Goal: Task Accomplishment & Management: Understand process/instructions

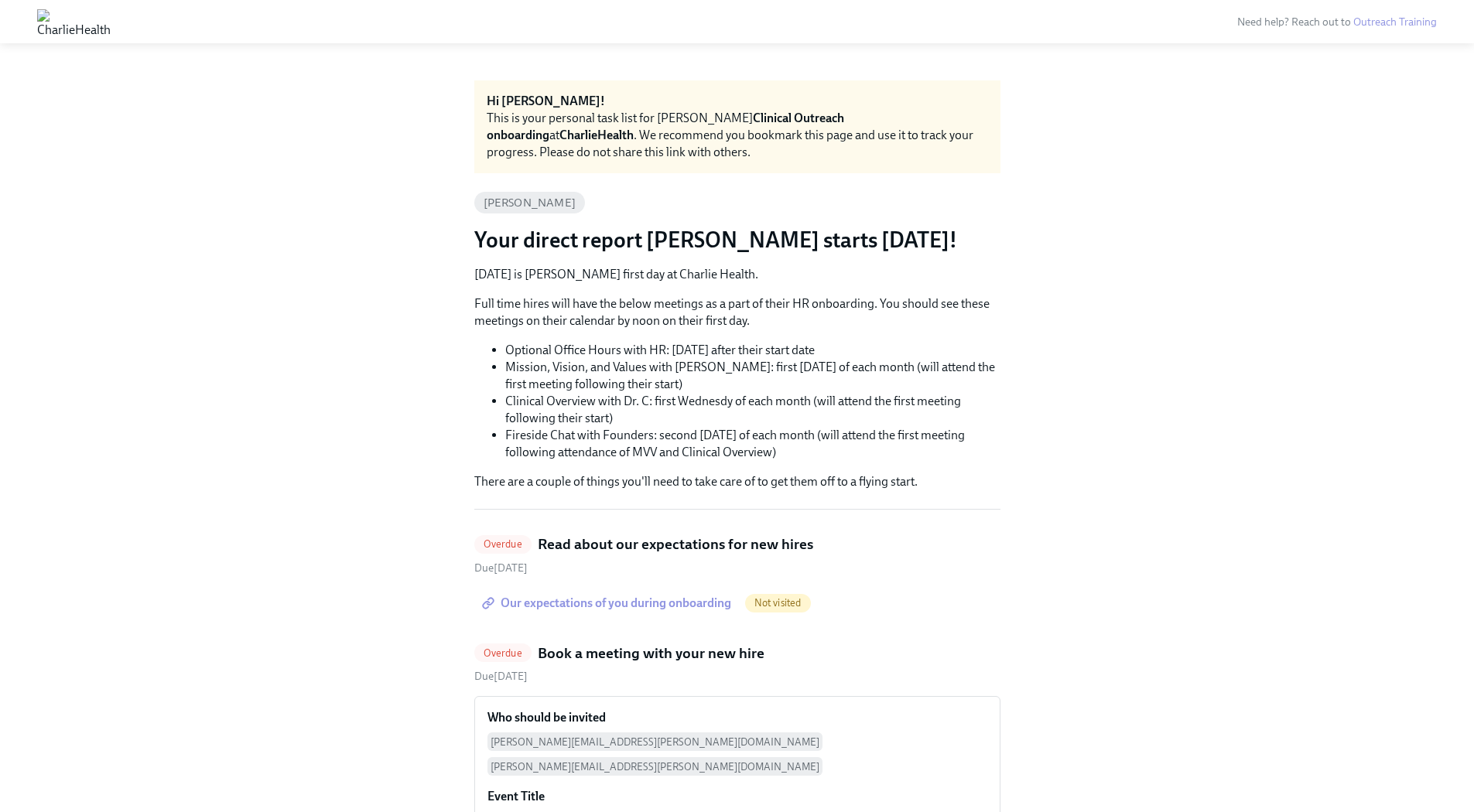
drag, startPoint x: 856, startPoint y: 230, endPoint x: 926, endPoint y: 358, distance: 145.9
click at [927, 355] on li "Optional Office Hours with HR: [DATE] after their start date" at bounding box center [752, 350] width 495 height 17
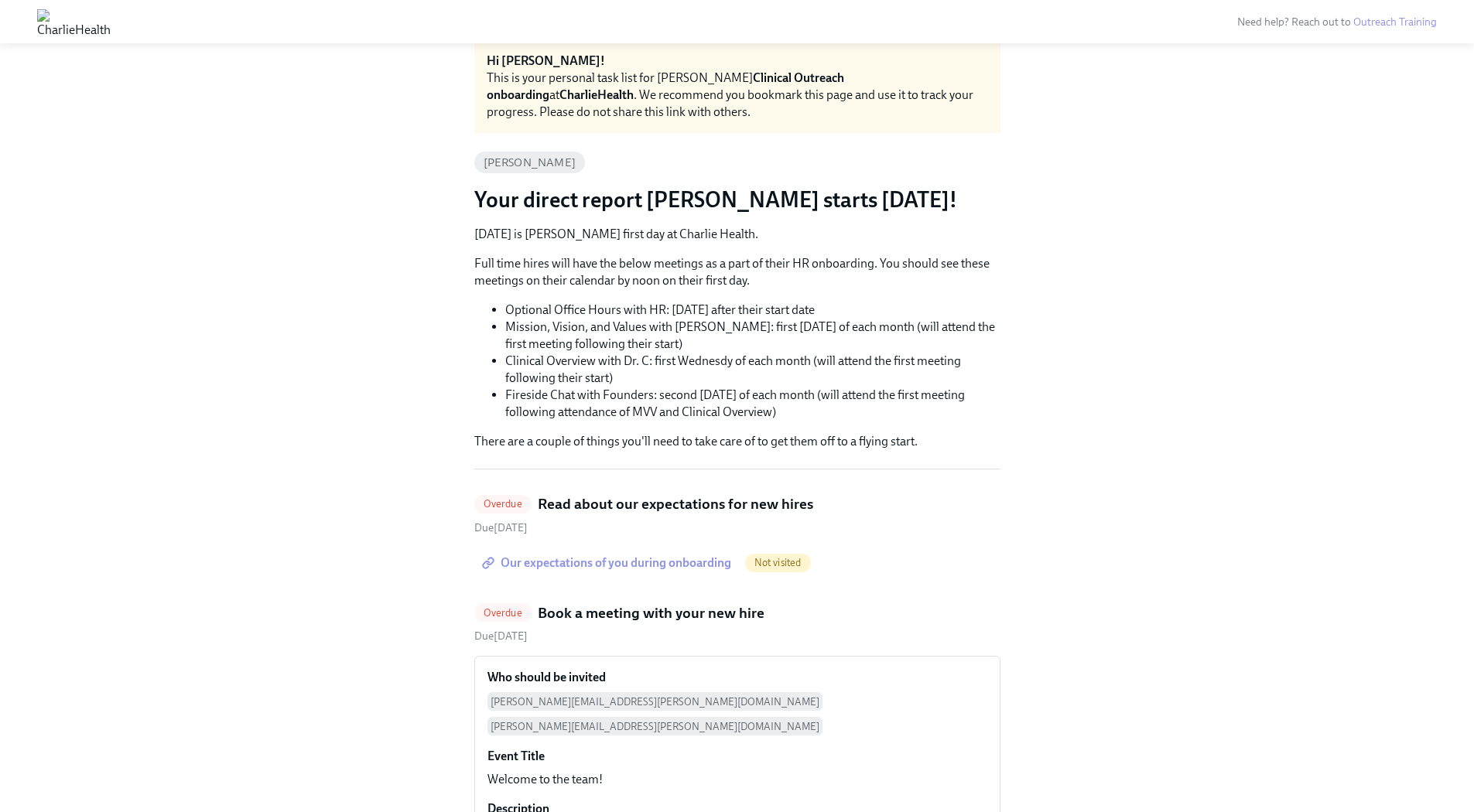
scroll to position [43, 0]
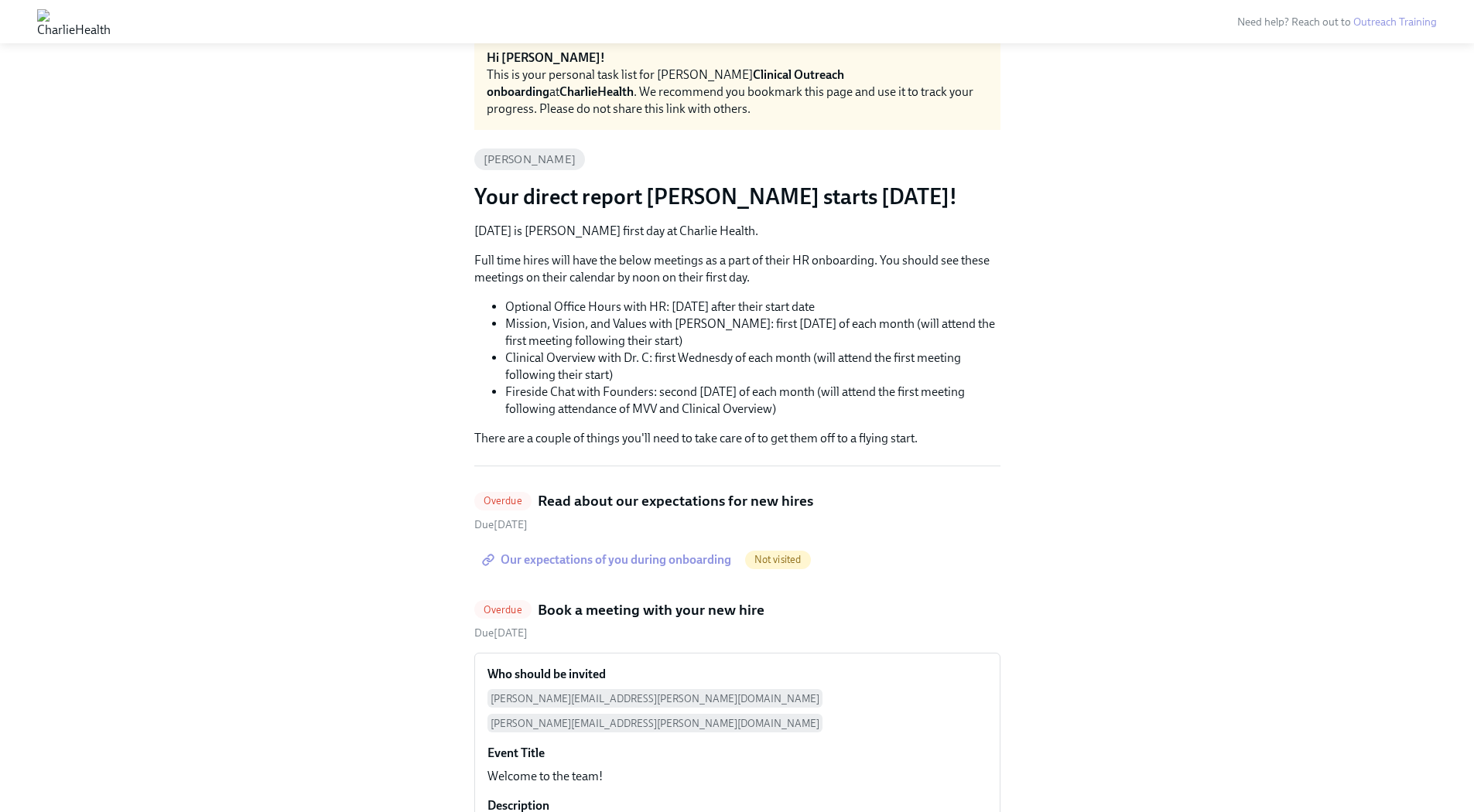
click at [688, 558] on span "Our expectations of you during onboarding" at bounding box center [608, 560] width 246 height 16
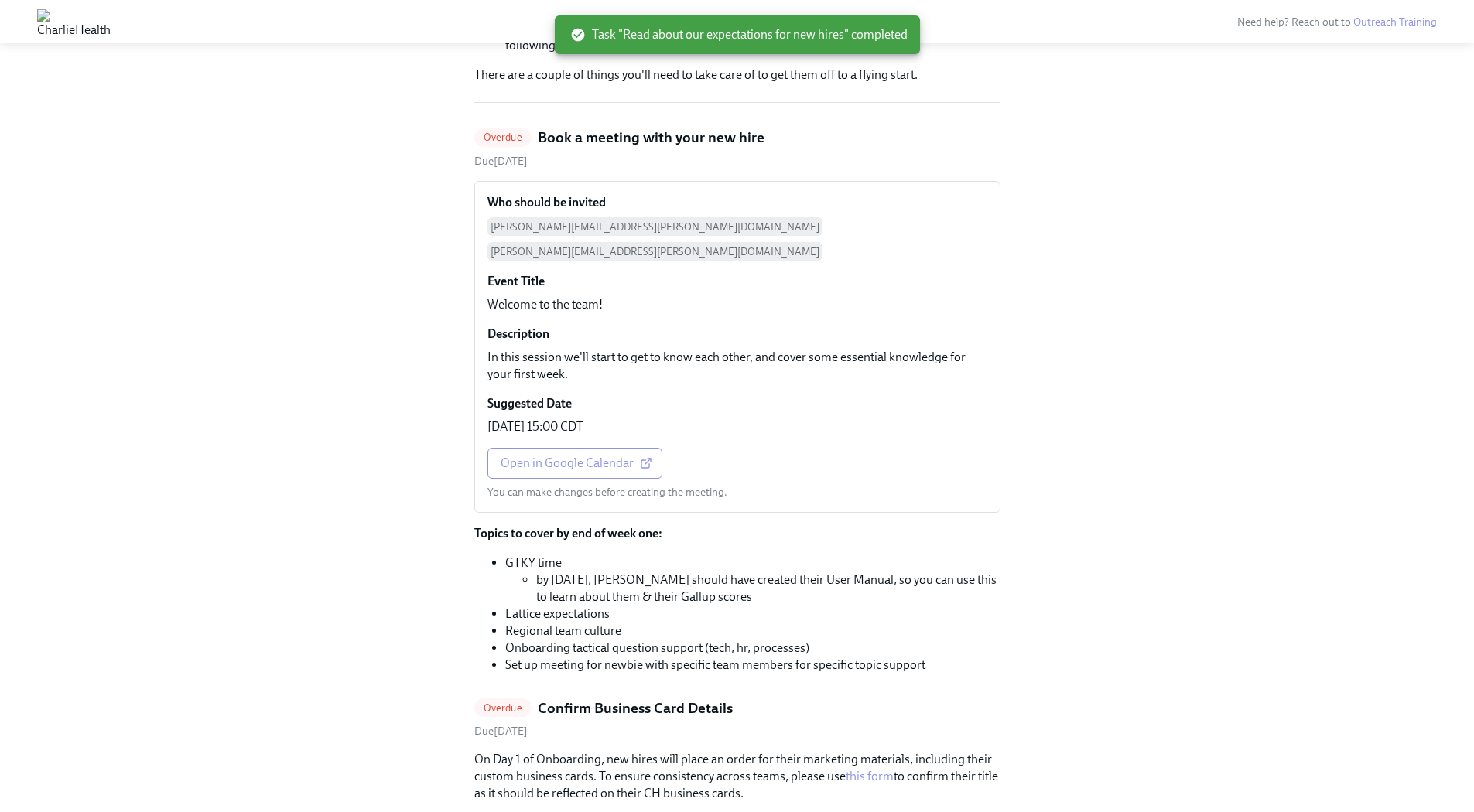
click at [1114, 329] on div "Hi [PERSON_NAME]! This is your personal task list for [PERSON_NAME] Clinical Ou…" at bounding box center [737, 769] width 1400 height 2191
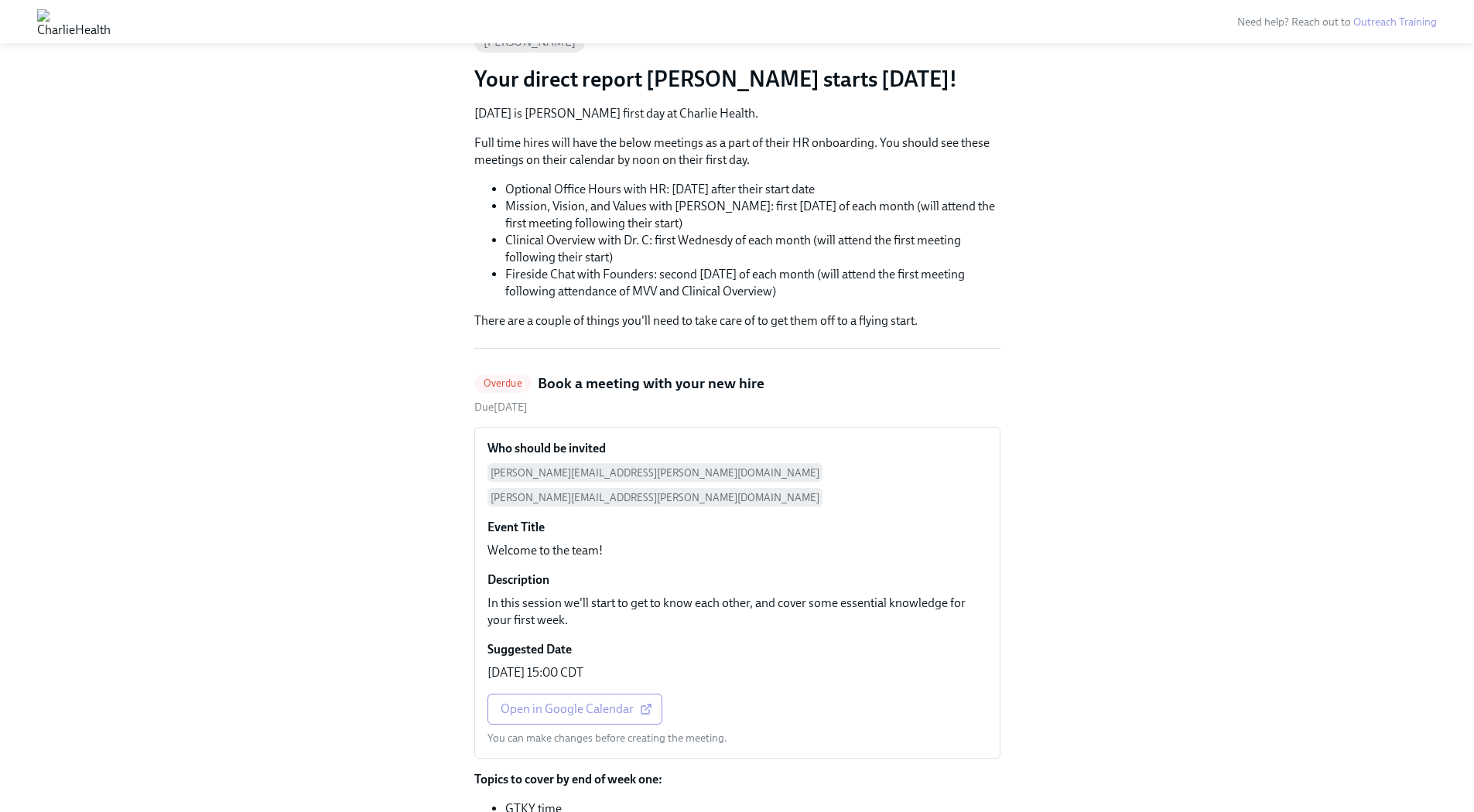
scroll to position [390, 0]
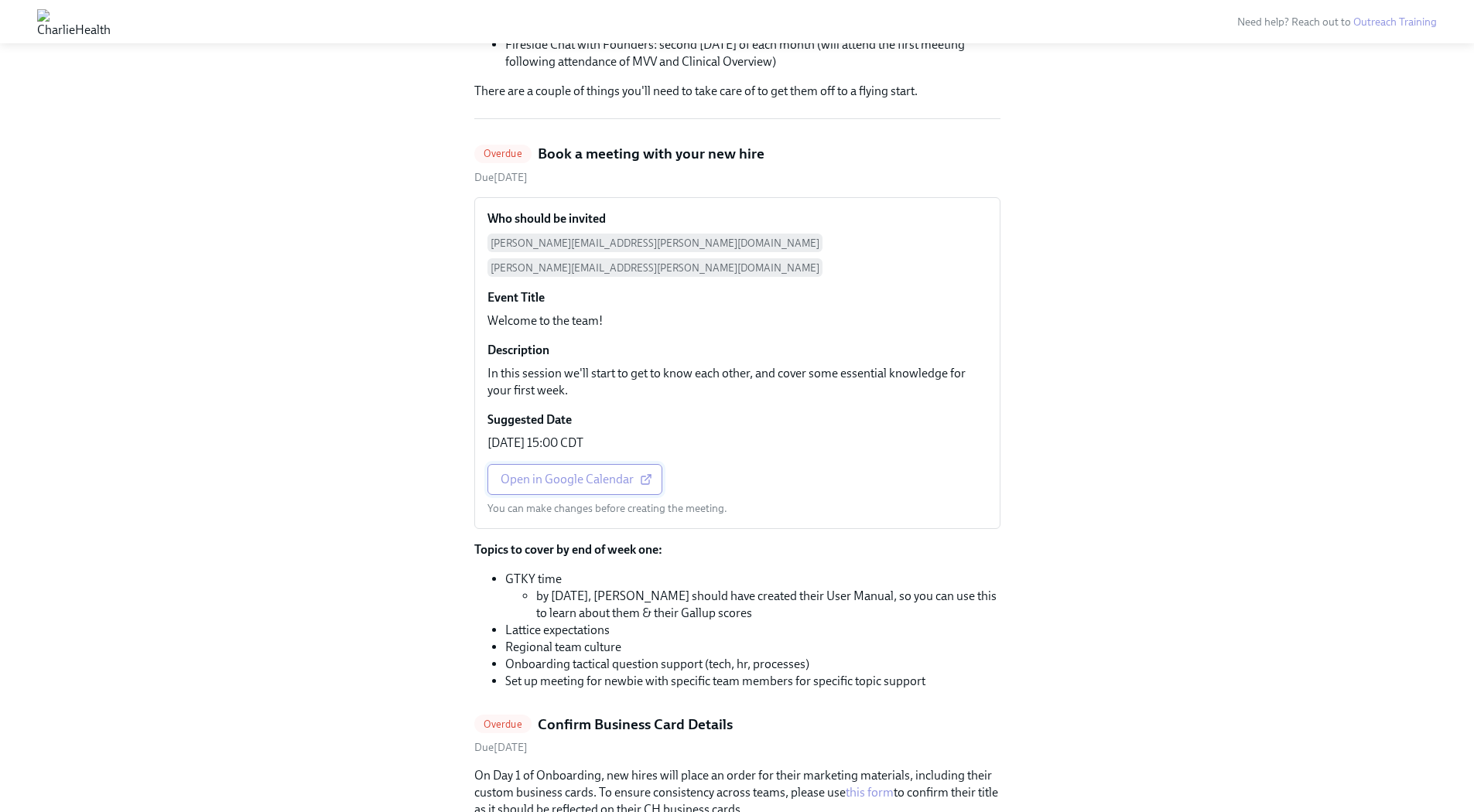
click at [565, 465] on link "Open in Google Calendar" at bounding box center [575, 480] width 175 height 31
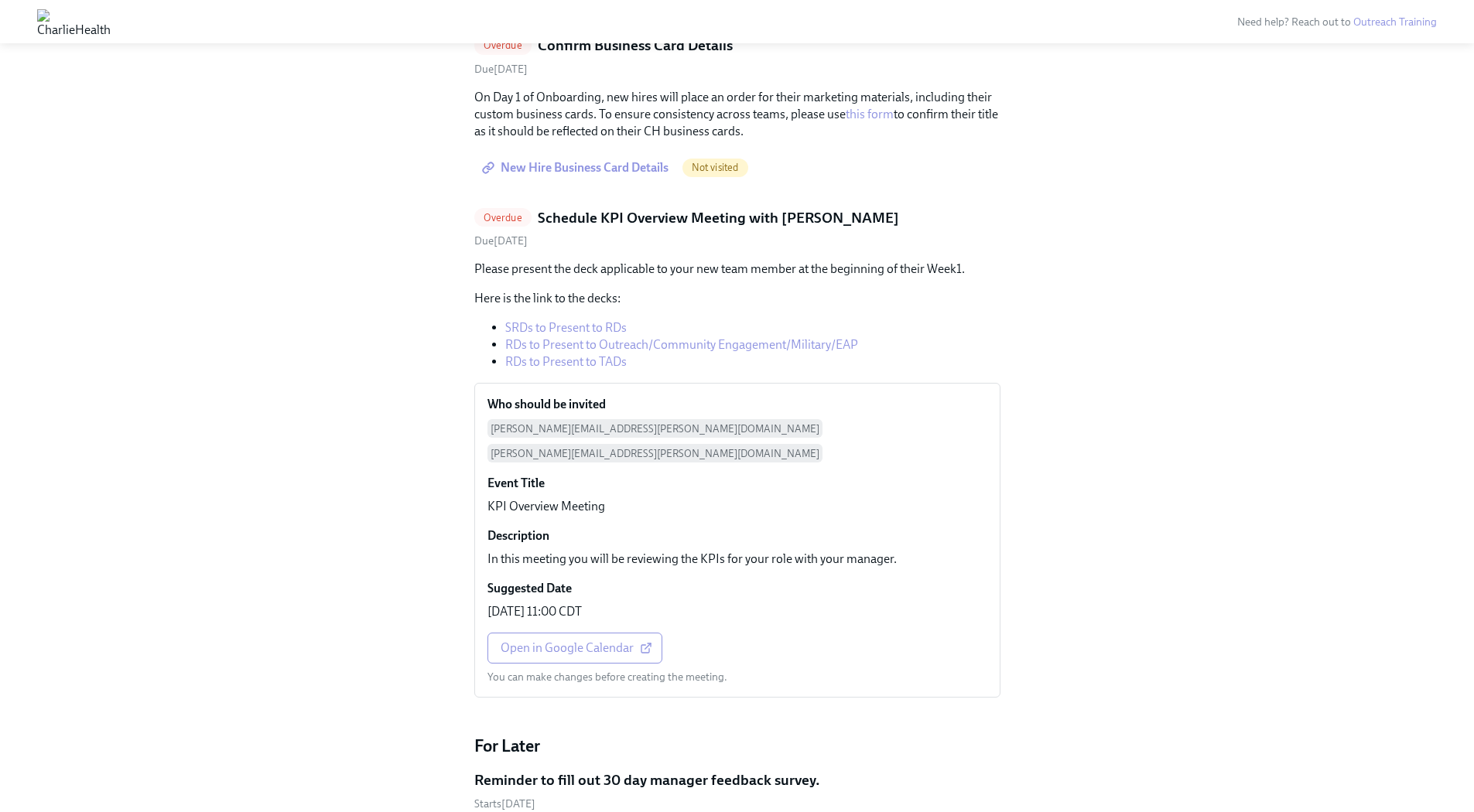
scroll to position [500, 0]
click at [514, 216] on span "Overdue" at bounding box center [503, 216] width 58 height 12
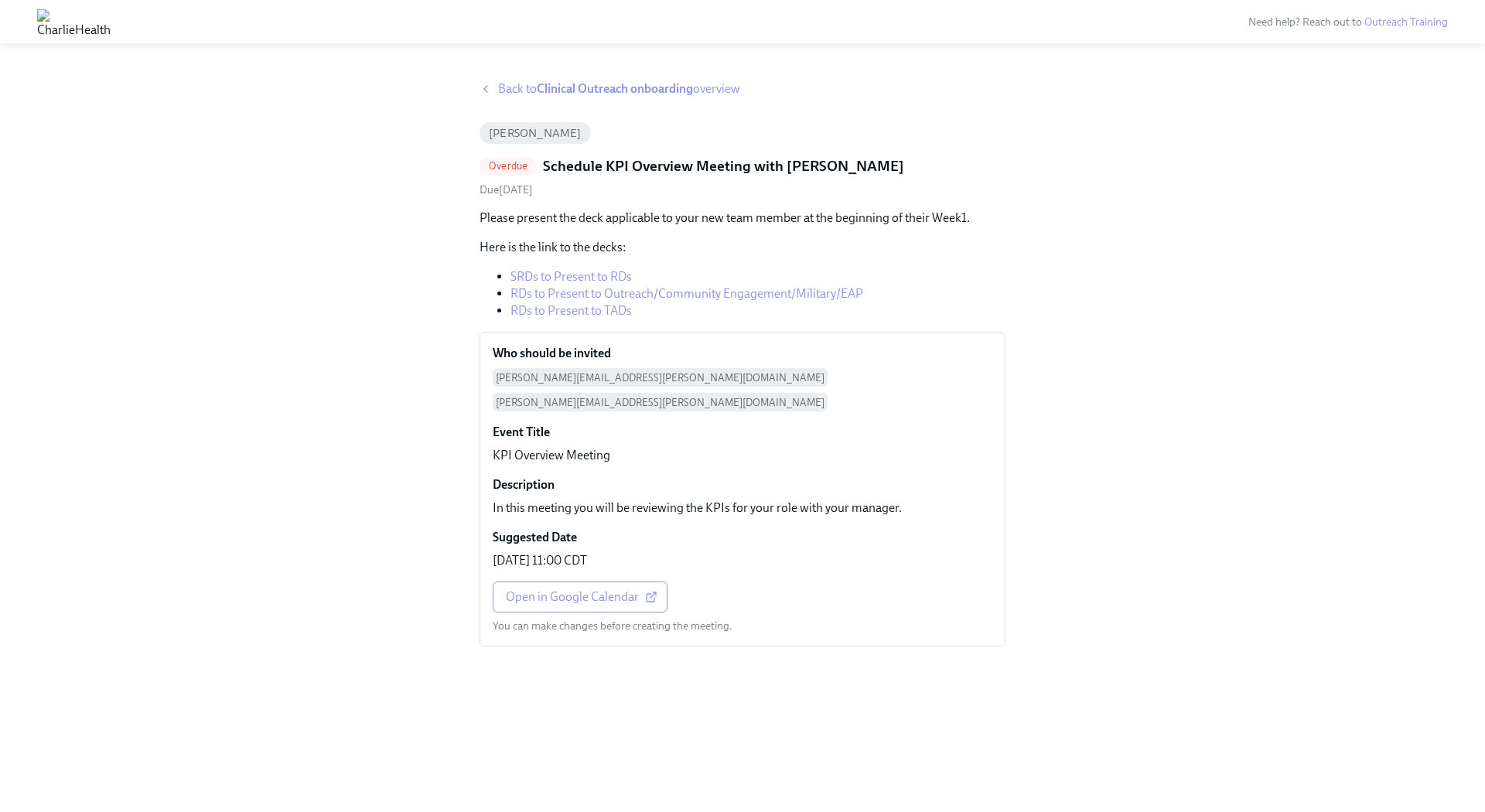
click at [487, 93] on icon at bounding box center [486, 90] width 13 height 13
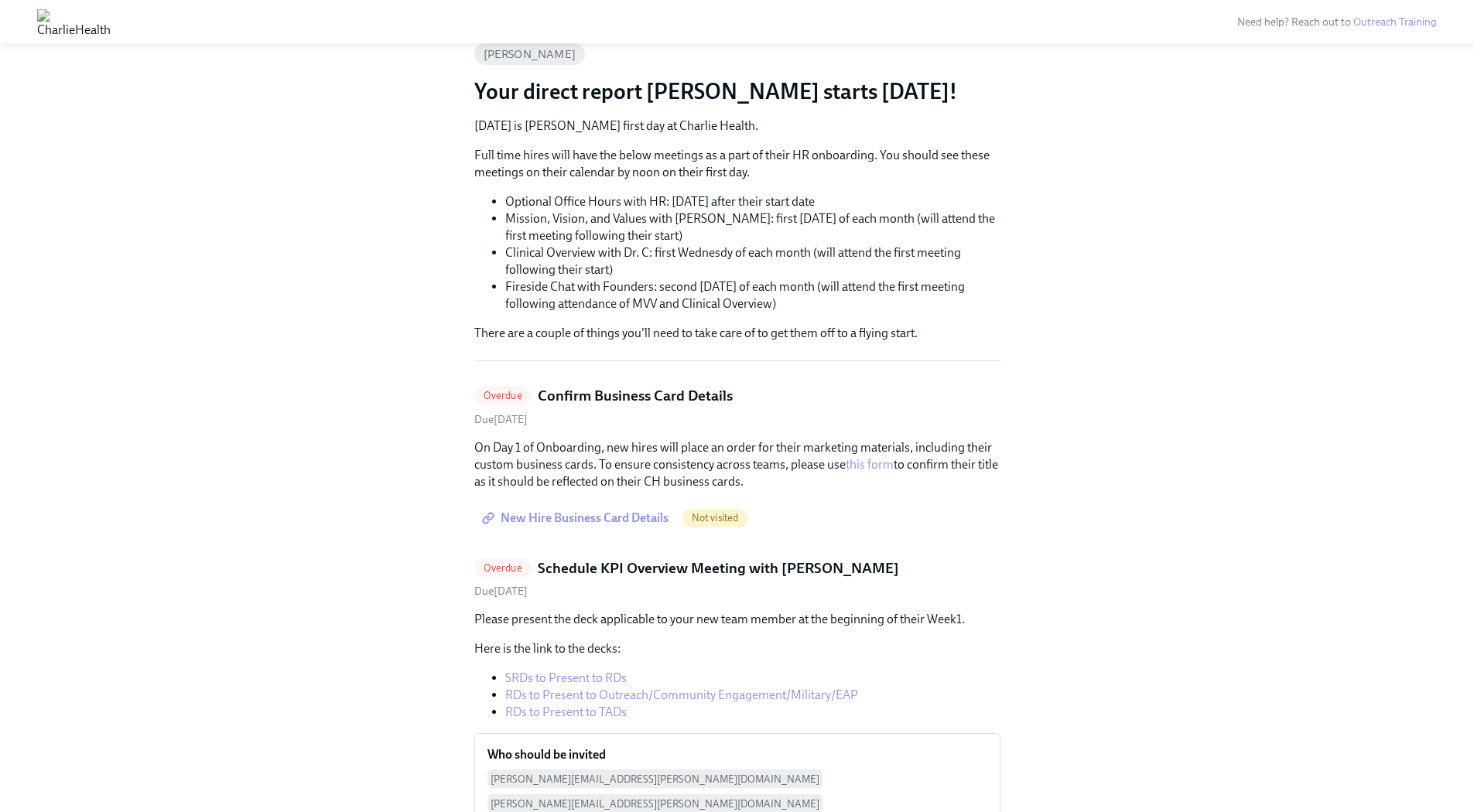
scroll to position [158, 0]
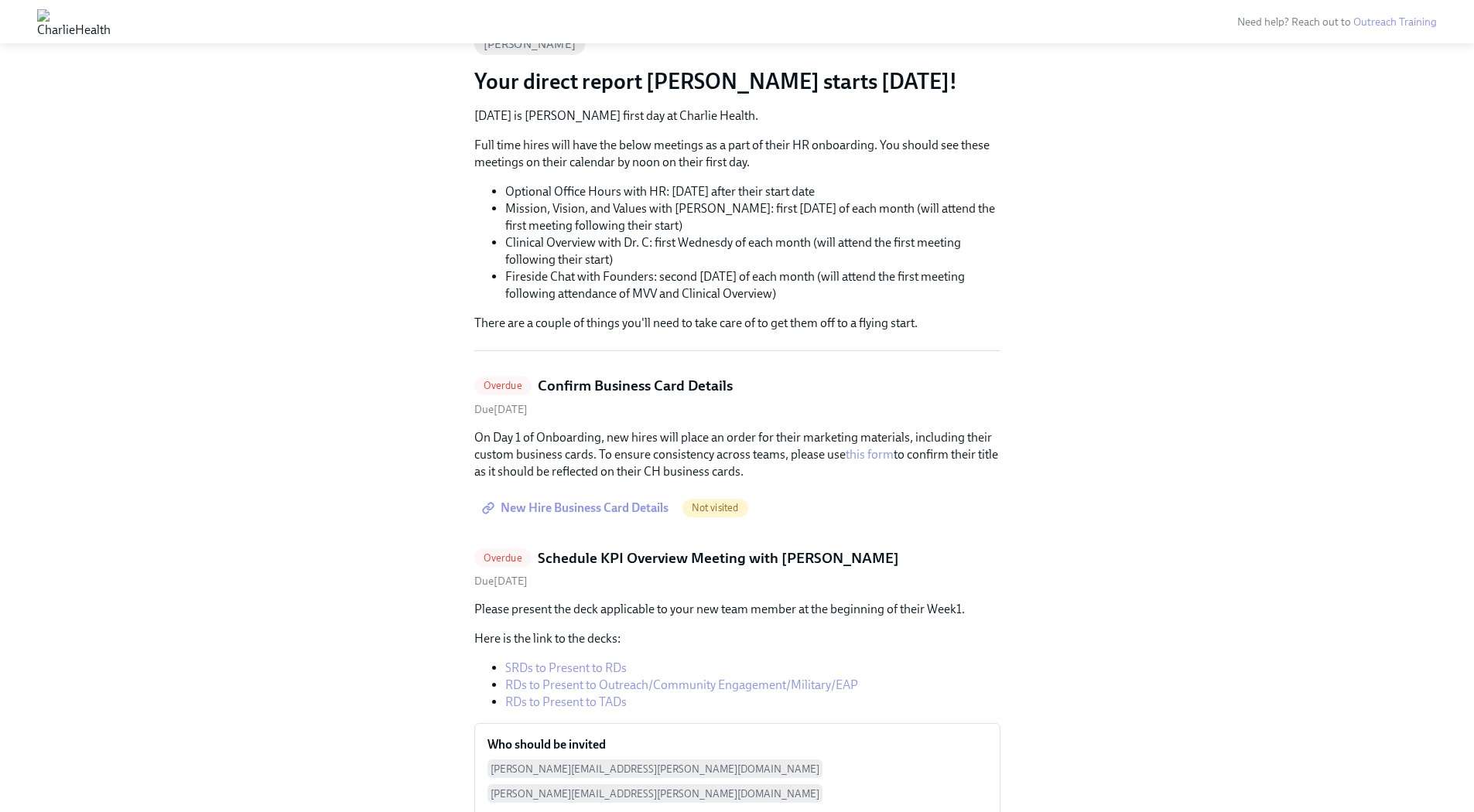
click at [635, 508] on span "New Hire Business Card Details" at bounding box center [576, 508] width 183 height 16
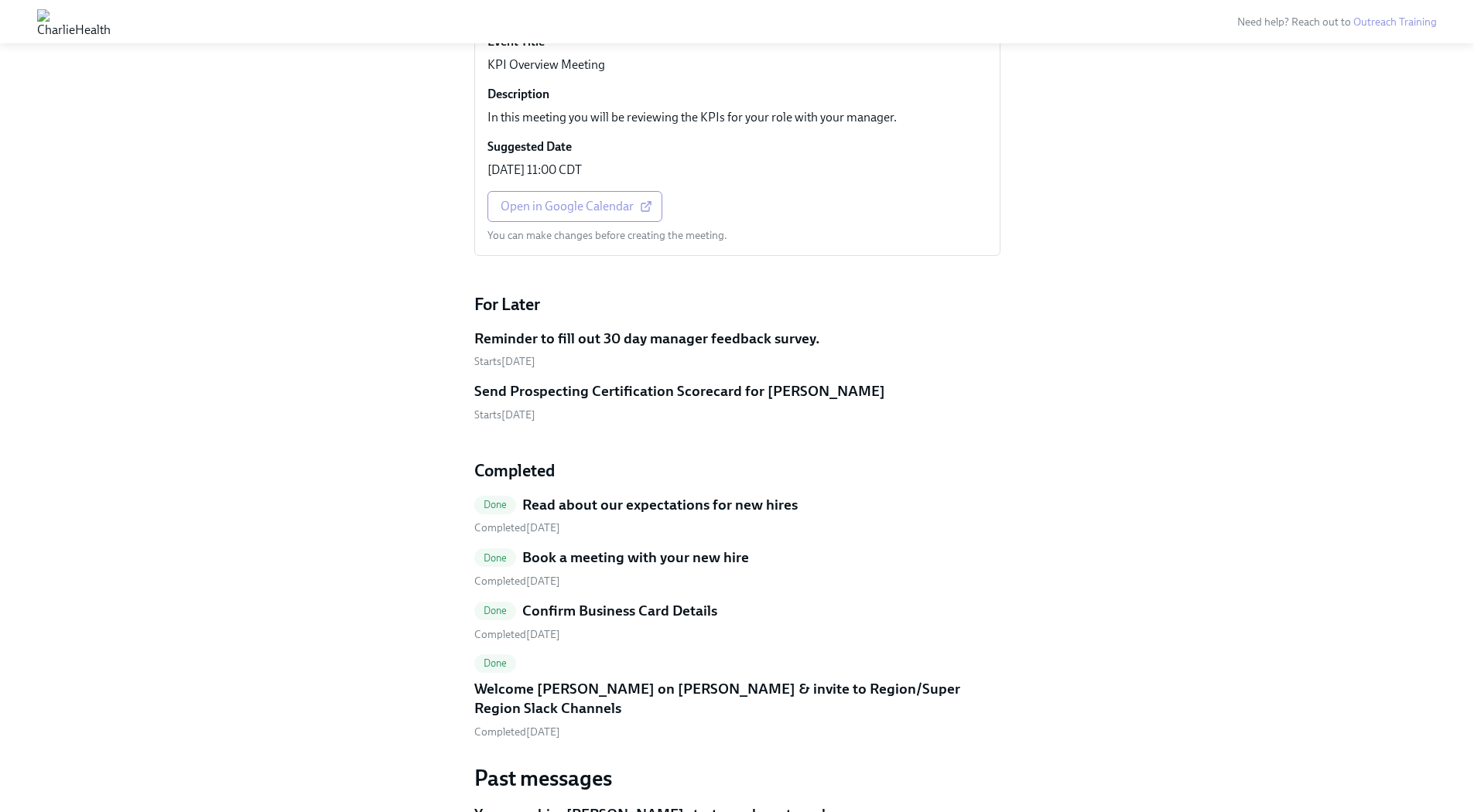
scroll to position [790, 0]
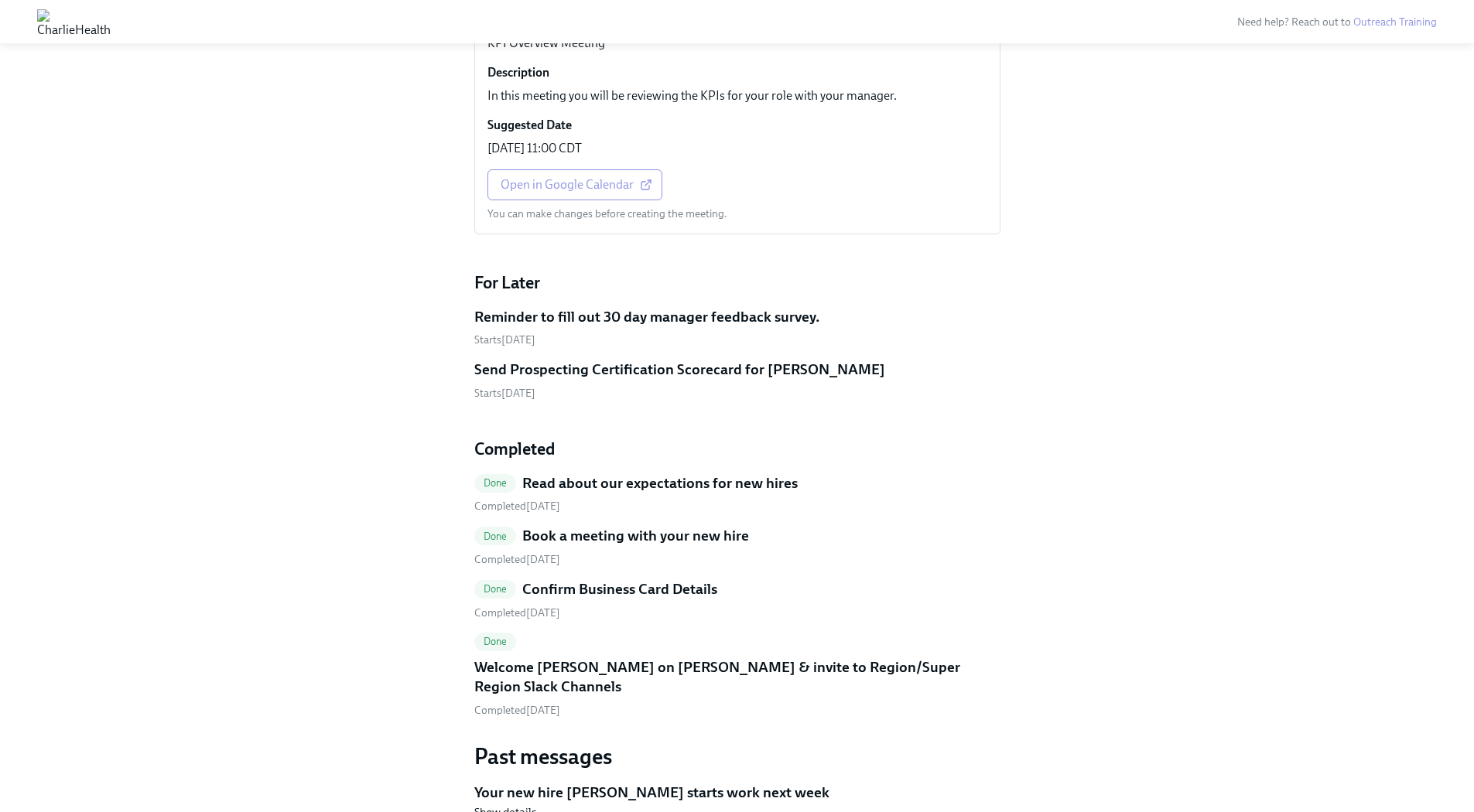
click at [947, 359] on div "Send Prospecting Certification Scorecard for [PERSON_NAME]" at bounding box center [737, 369] width 526 height 20
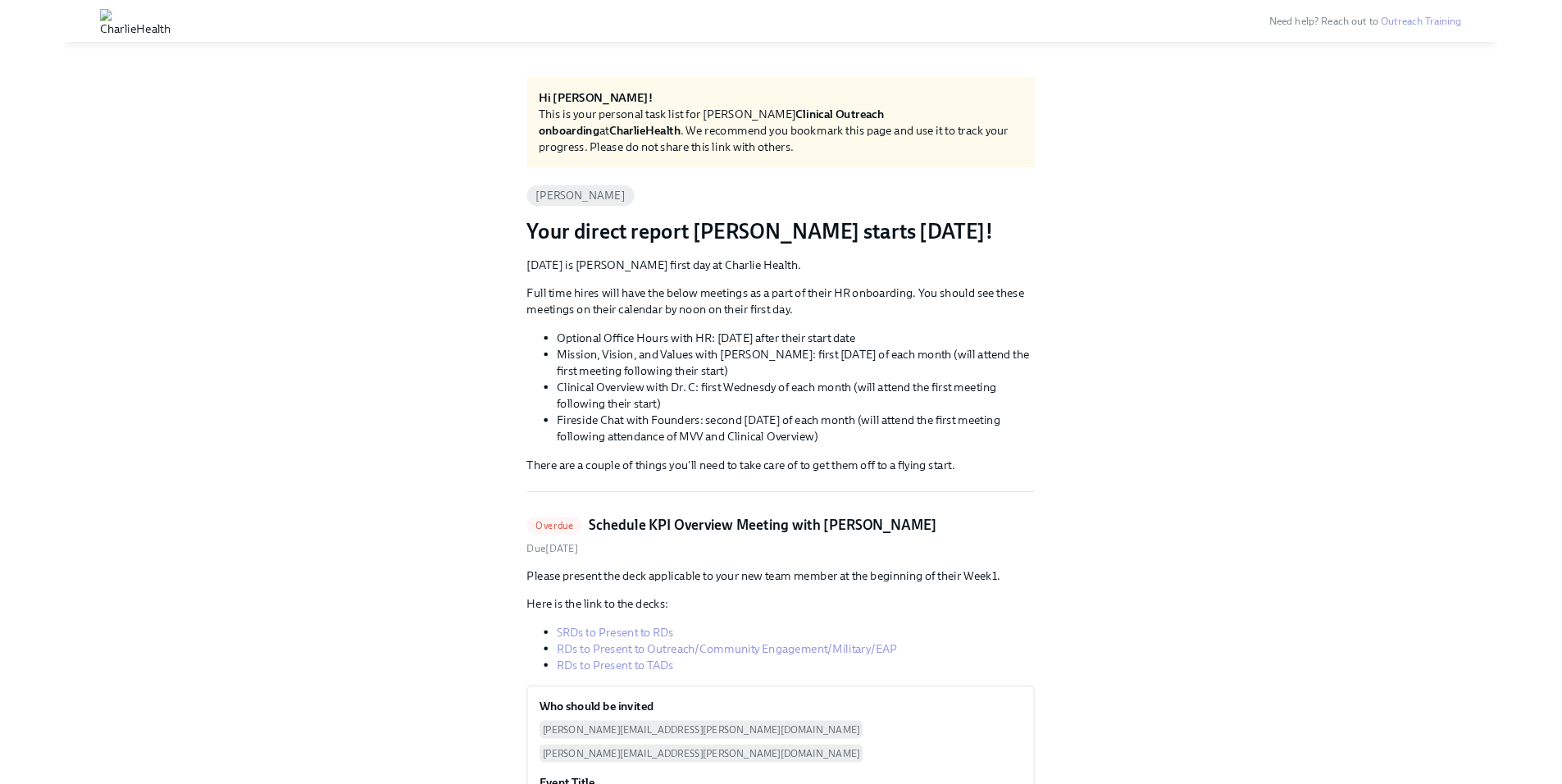
scroll to position [837, 0]
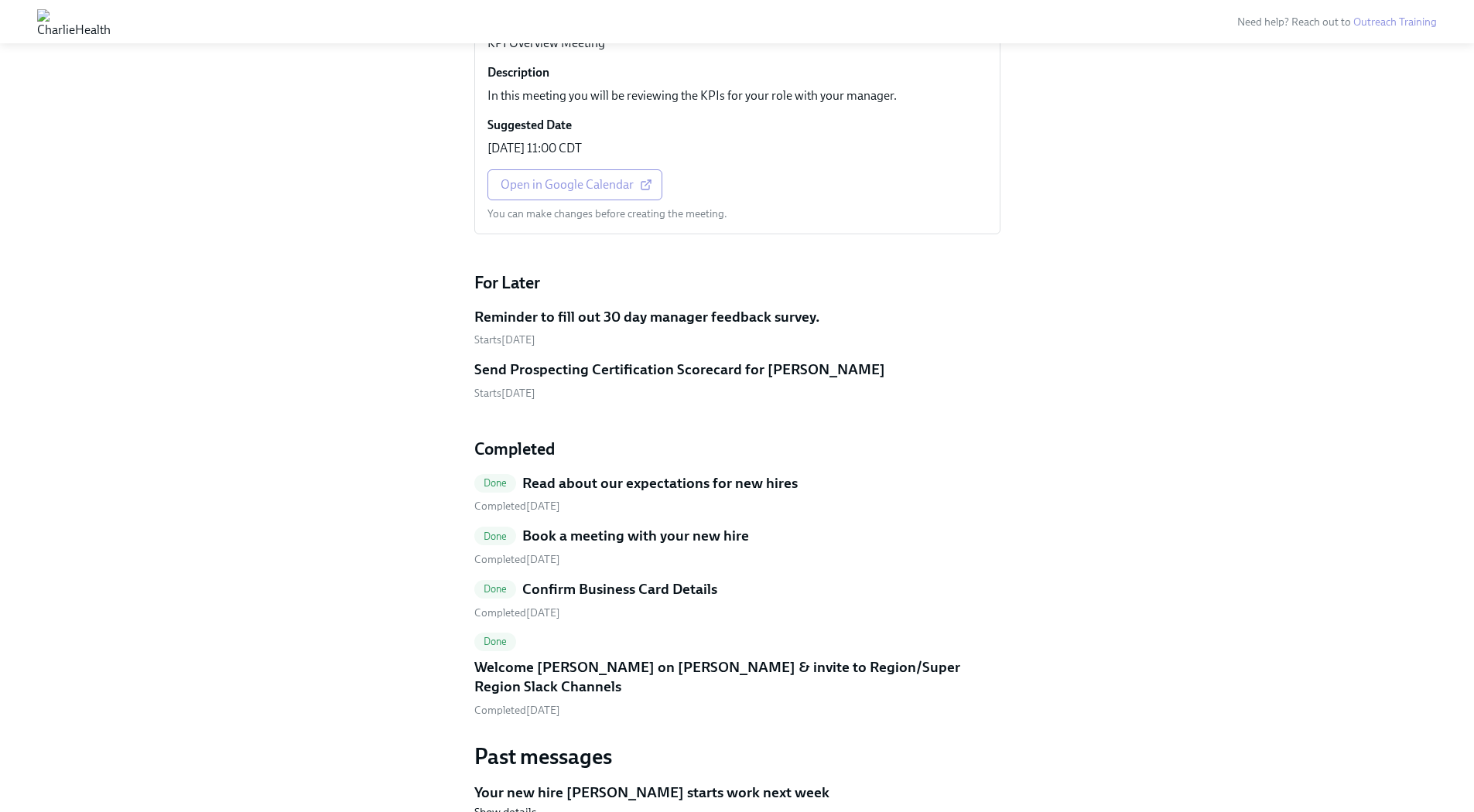
click at [407, 470] on div "Hi [PERSON_NAME]! This is your personal task list for [PERSON_NAME] Clinical Ou…" at bounding box center [737, 67] width 1400 height 1555
